Goal: Information Seeking & Learning: Learn about a topic

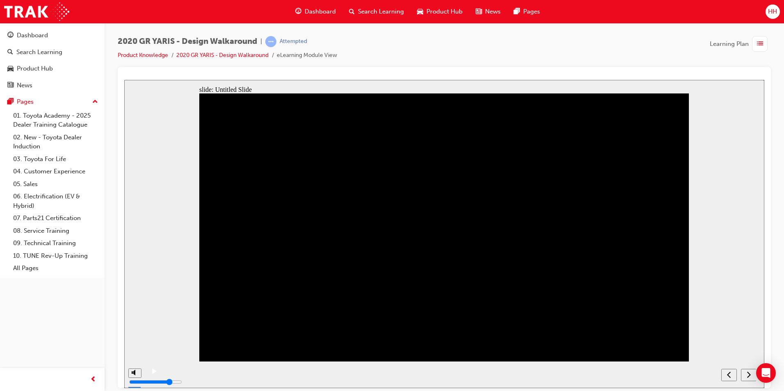
click at [152, 374] on icon "play/pause" at bounding box center [154, 370] width 5 height 5
click at [746, 376] on div "next" at bounding box center [748, 375] width 9 height 9
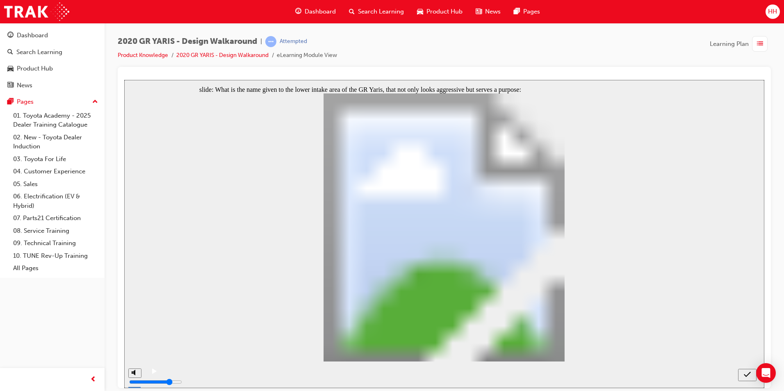
click at [747, 376] on icon "submit" at bounding box center [747, 374] width 7 height 5
radio input "false"
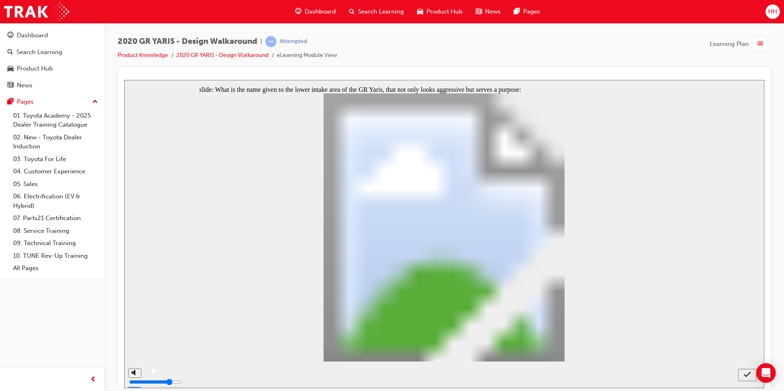
radio input "true"
click at [750, 378] on icon "submit" at bounding box center [747, 374] width 7 height 7
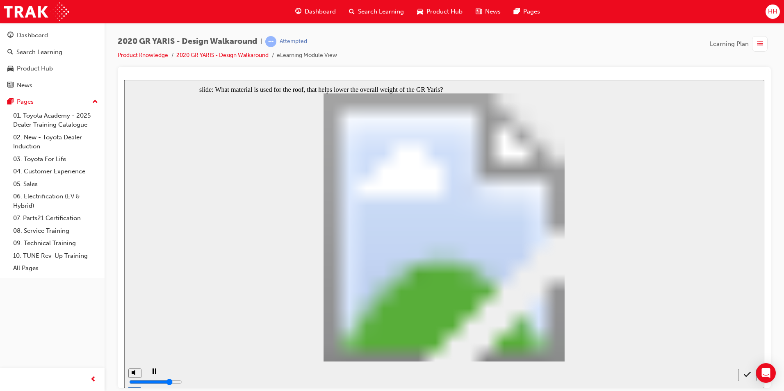
radio input "true"
click at [743, 372] on div "submit" at bounding box center [748, 375] width 12 height 9
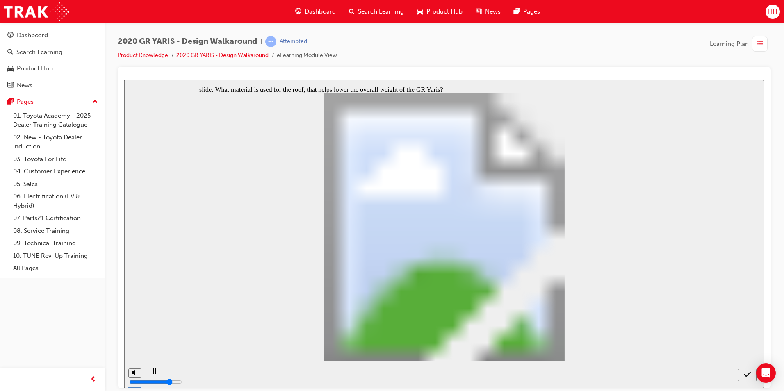
radio input "true"
click at [746, 373] on icon "submit" at bounding box center [747, 374] width 7 height 7
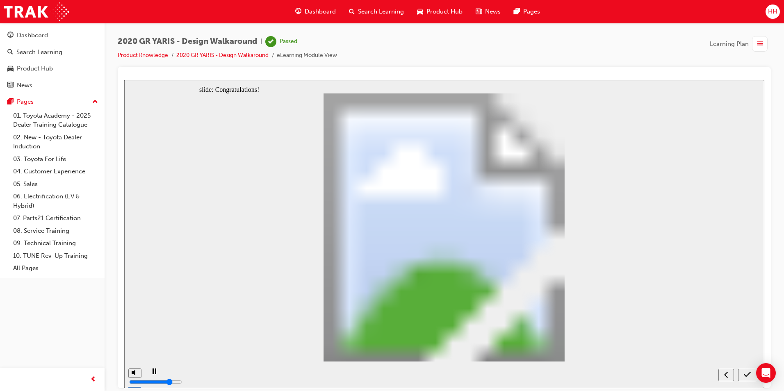
click at [760, 42] on span "list-icon" at bounding box center [760, 44] width 6 height 10
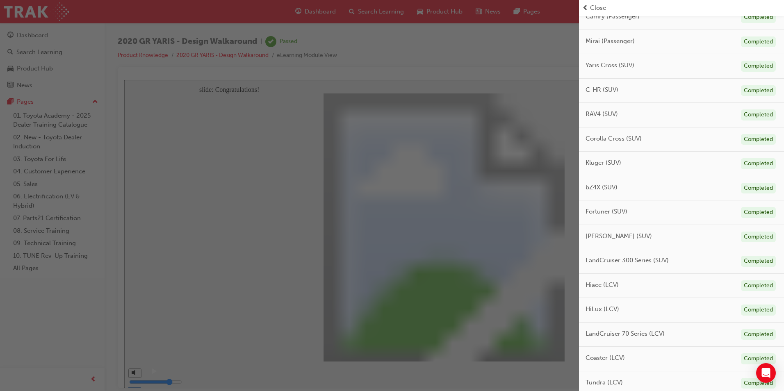
scroll to position [246, 0]
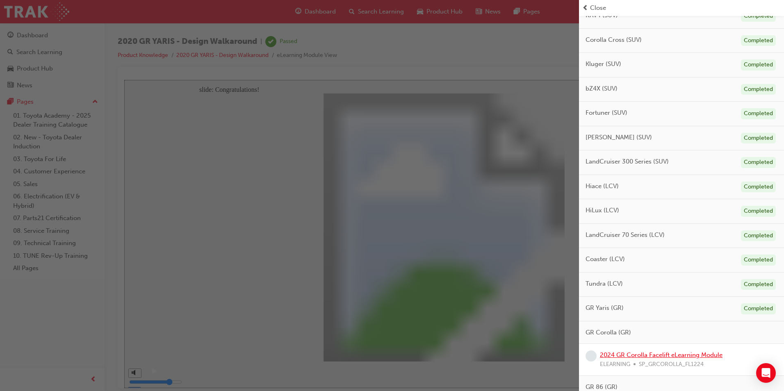
click at [654, 353] on link "2024 GR Corolla Facelift eLearning Module" at bounding box center [661, 355] width 123 height 7
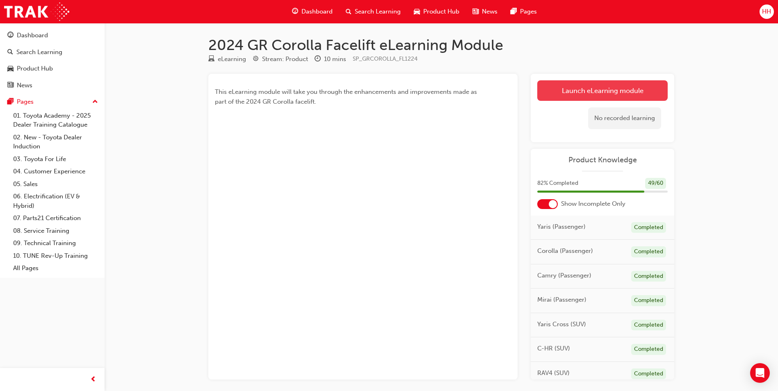
click at [612, 87] on link "Launch eLearning module" at bounding box center [602, 90] width 130 height 21
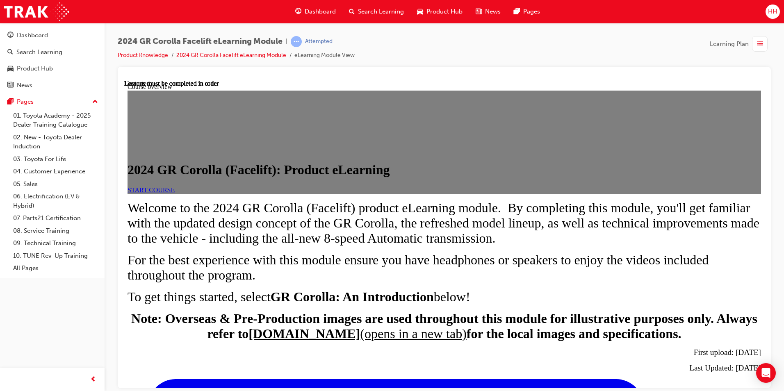
click at [175, 193] on span "START COURSE" at bounding box center [151, 189] width 47 height 7
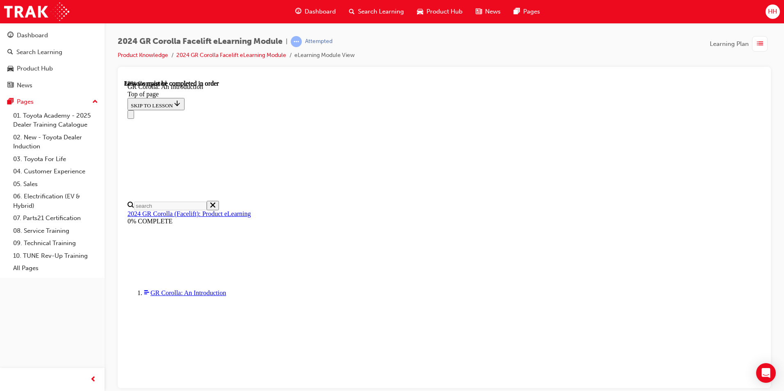
scroll to position [1172, 0]
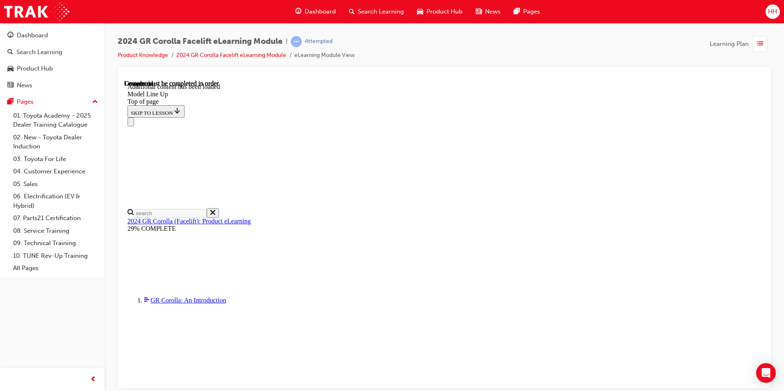
scroll to position [989, 0]
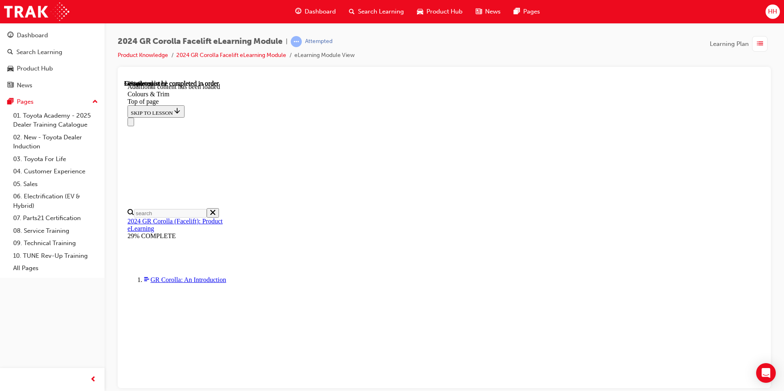
scroll to position [234, 0]
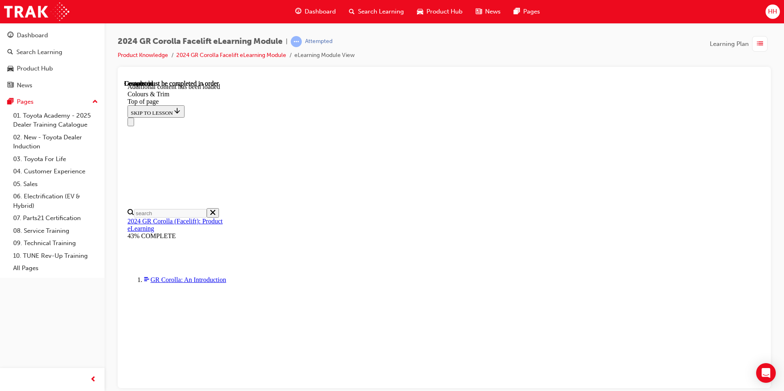
scroll to position [763, 0]
